Goal: Transaction & Acquisition: Purchase product/service

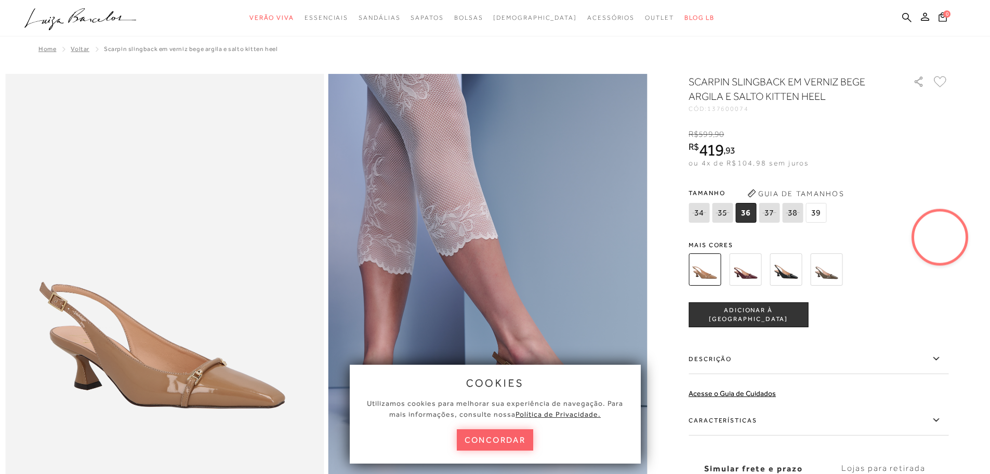
click at [749, 270] on img at bounding box center [745, 269] width 32 height 32
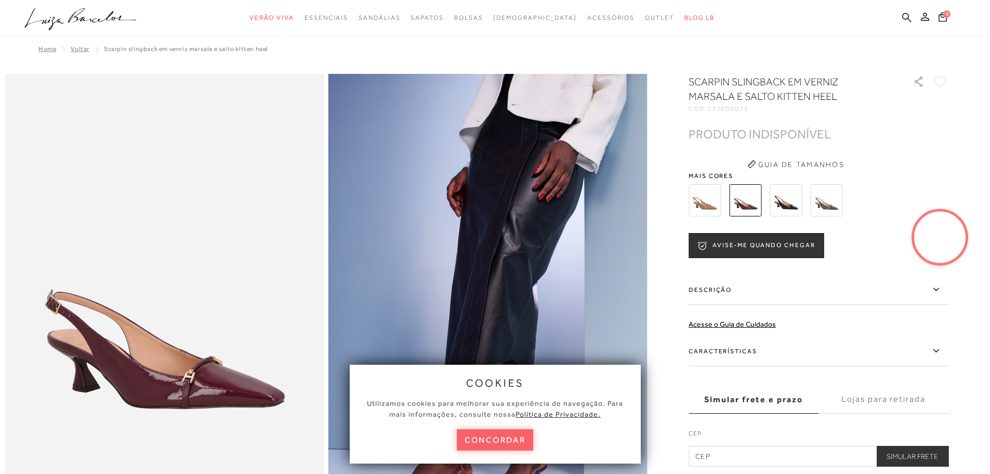
click at [794, 195] on img at bounding box center [786, 200] width 32 height 32
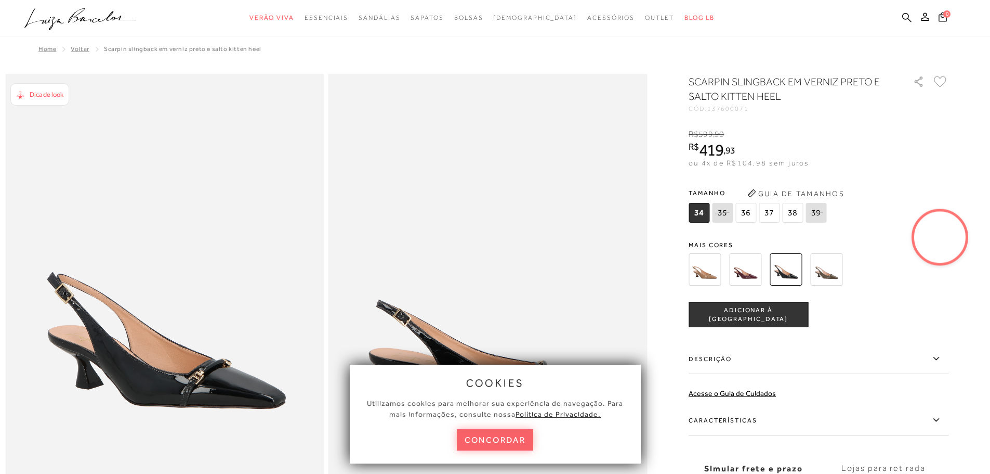
click at [830, 272] on img at bounding box center [826, 269] width 32 height 32
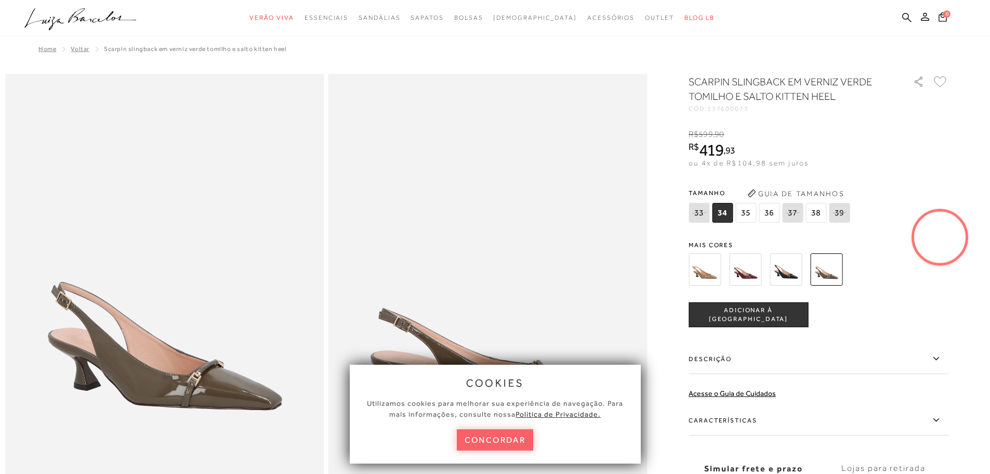
click at [712, 264] on img at bounding box center [705, 269] width 32 height 32
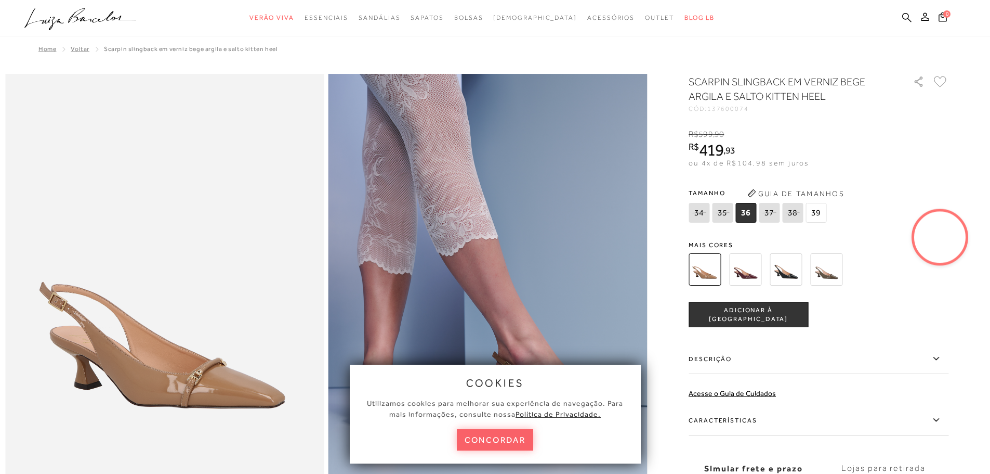
click at [828, 240] on div "SCARPIN SLINGBACK EM VERNIZ BEGE ARGILA E SALTO KITTEN HEEL CÓD: 137600074 × É …" at bounding box center [819, 304] width 260 height 461
click at [815, 212] on span "39" at bounding box center [816, 213] width 21 height 20
click at [748, 219] on span "36" at bounding box center [746, 213] width 21 height 20
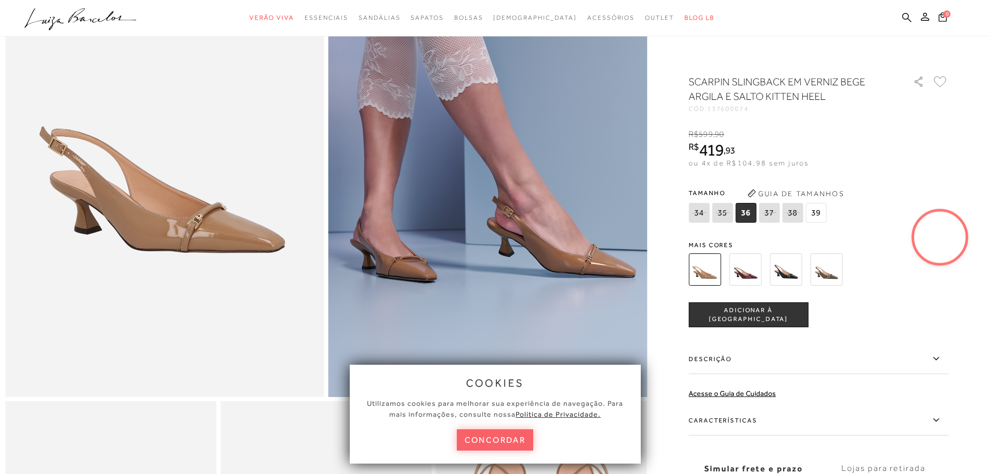
scroll to position [156, 0]
click at [832, 269] on img at bounding box center [826, 269] width 32 height 32
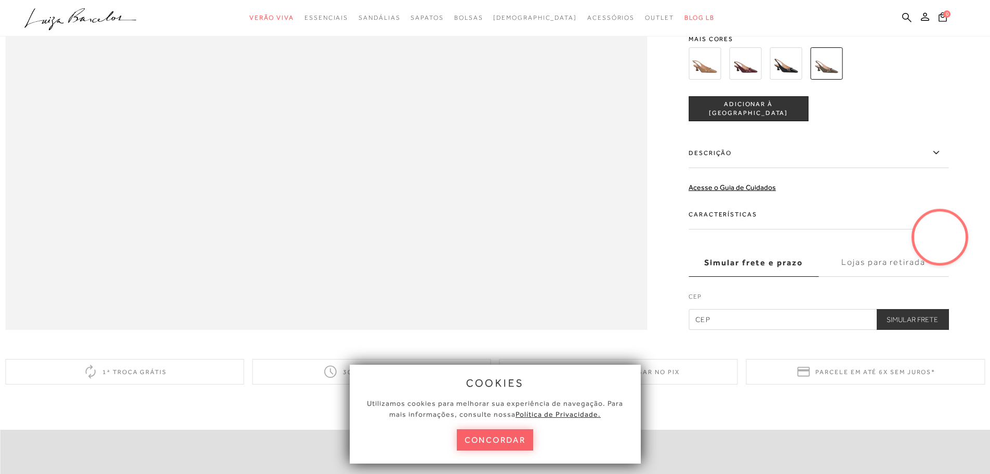
scroll to position [1715, 0]
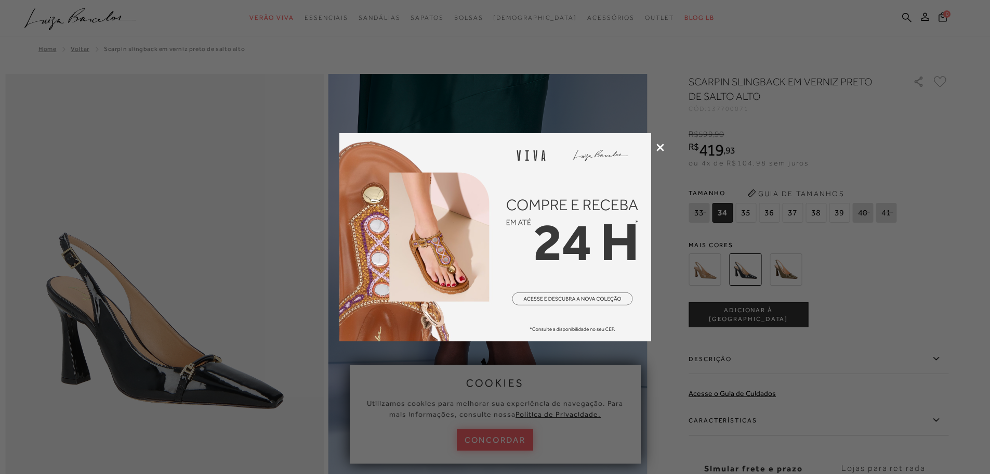
click at [659, 145] on icon at bounding box center [661, 147] width 8 height 8
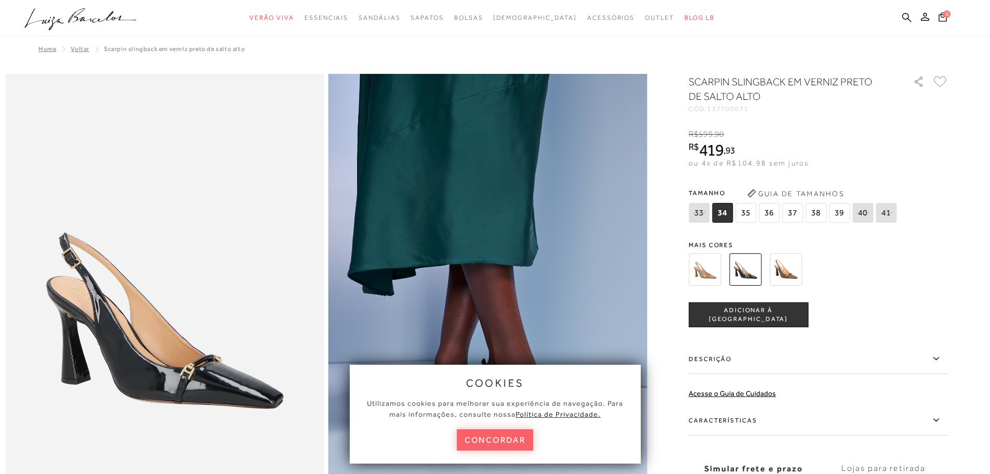
click at [784, 269] on img at bounding box center [786, 269] width 32 height 32
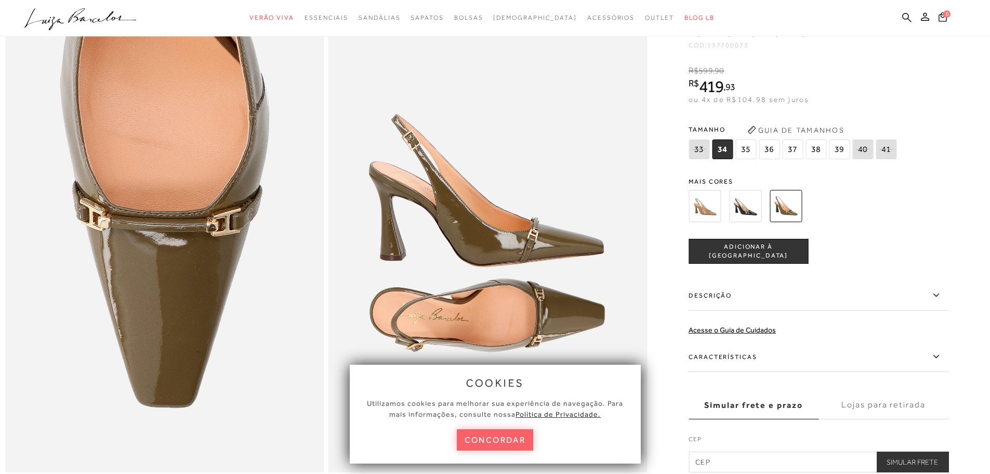
scroll to position [1092, 0]
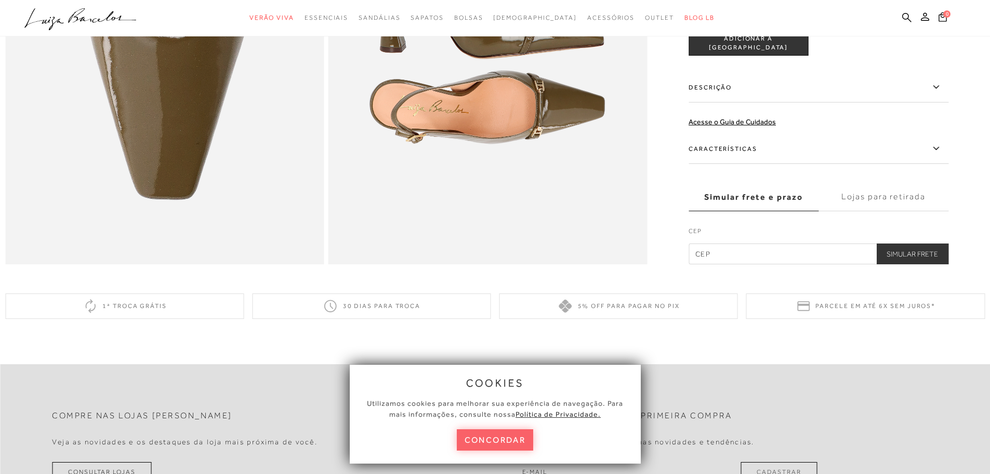
click at [941, 155] on icon at bounding box center [936, 148] width 12 height 13
click at [0, 0] on input "Características" at bounding box center [0, 0] width 0 height 0
